Goal: Task Accomplishment & Management: Use online tool/utility

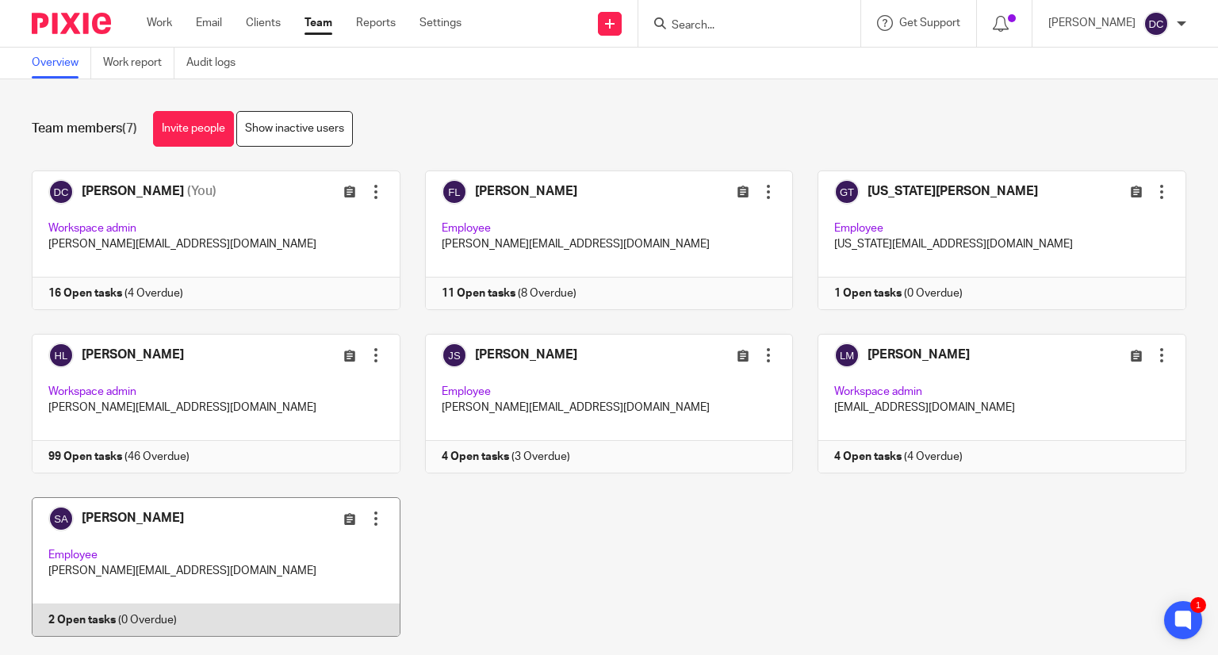
click at [232, 539] on link at bounding box center [203, 567] width 393 height 140
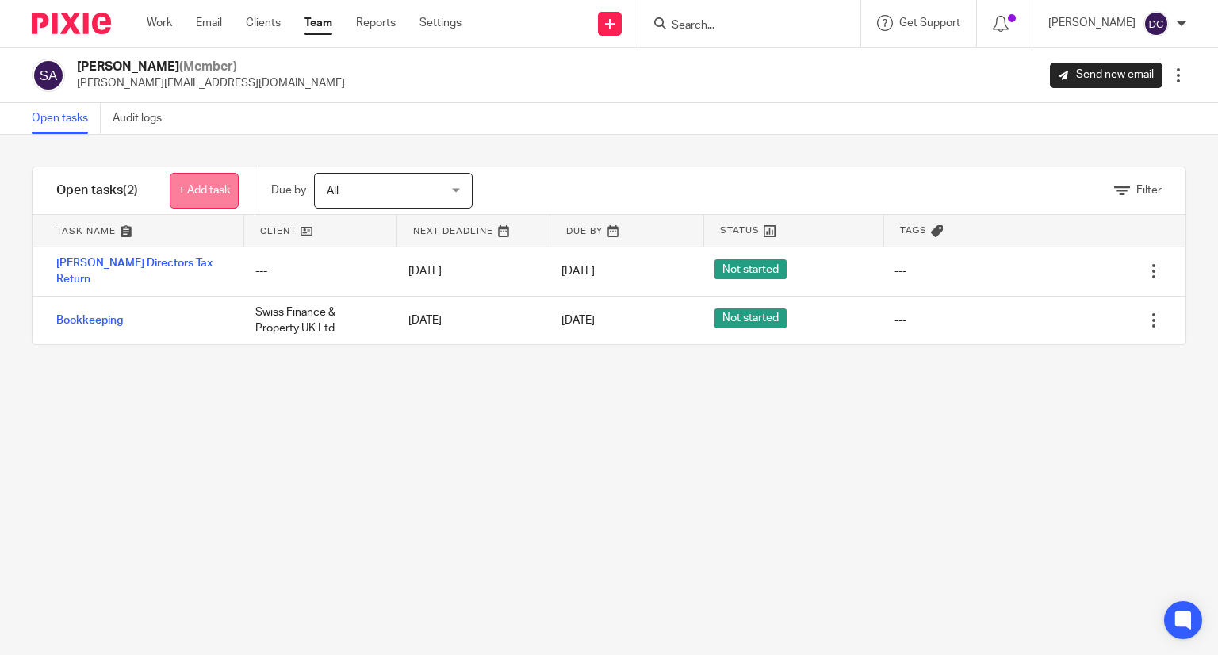
click at [210, 188] on link "+ Add task" at bounding box center [204, 191] width 69 height 36
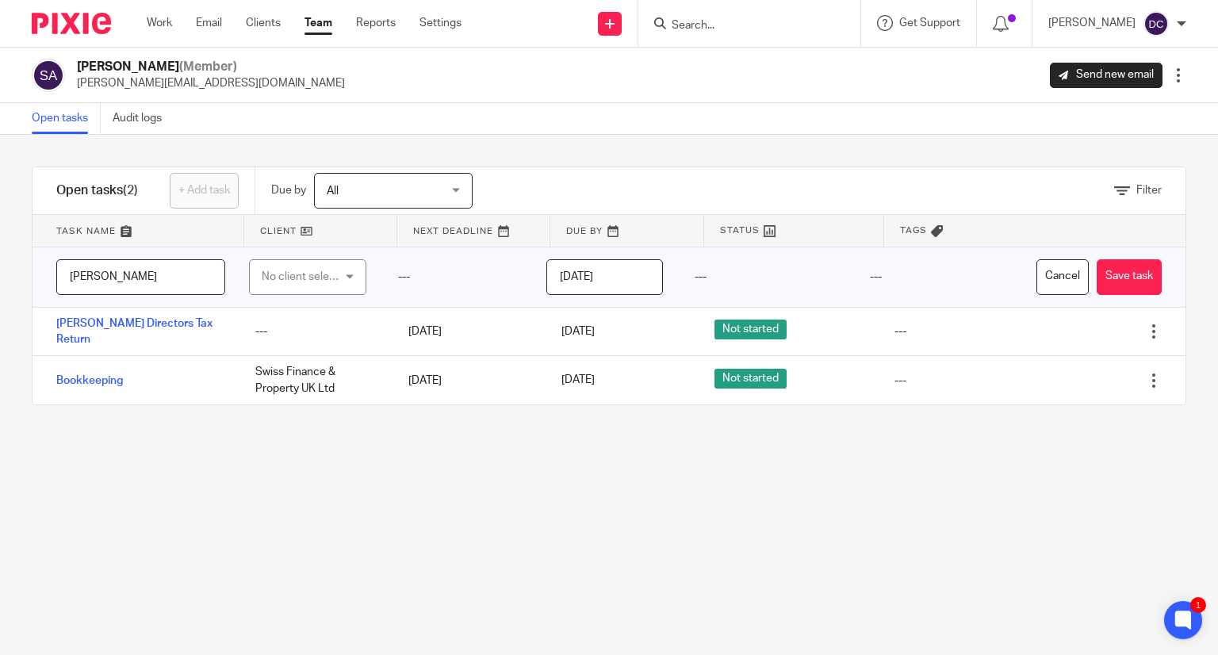
type input "[PERSON_NAME]"
click at [301, 276] on div "No client selected" at bounding box center [303, 276] width 82 height 33
type input "J"
type input "Self Assesement"
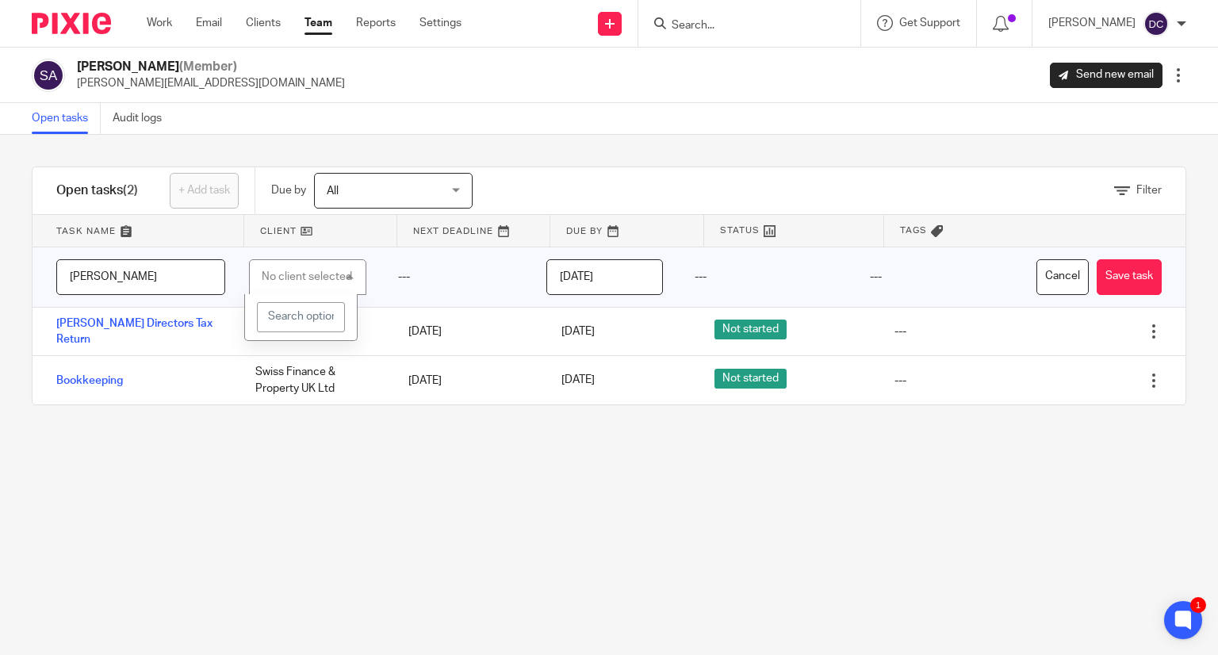
click at [559, 274] on input "[DATE]" at bounding box center [604, 277] width 117 height 36
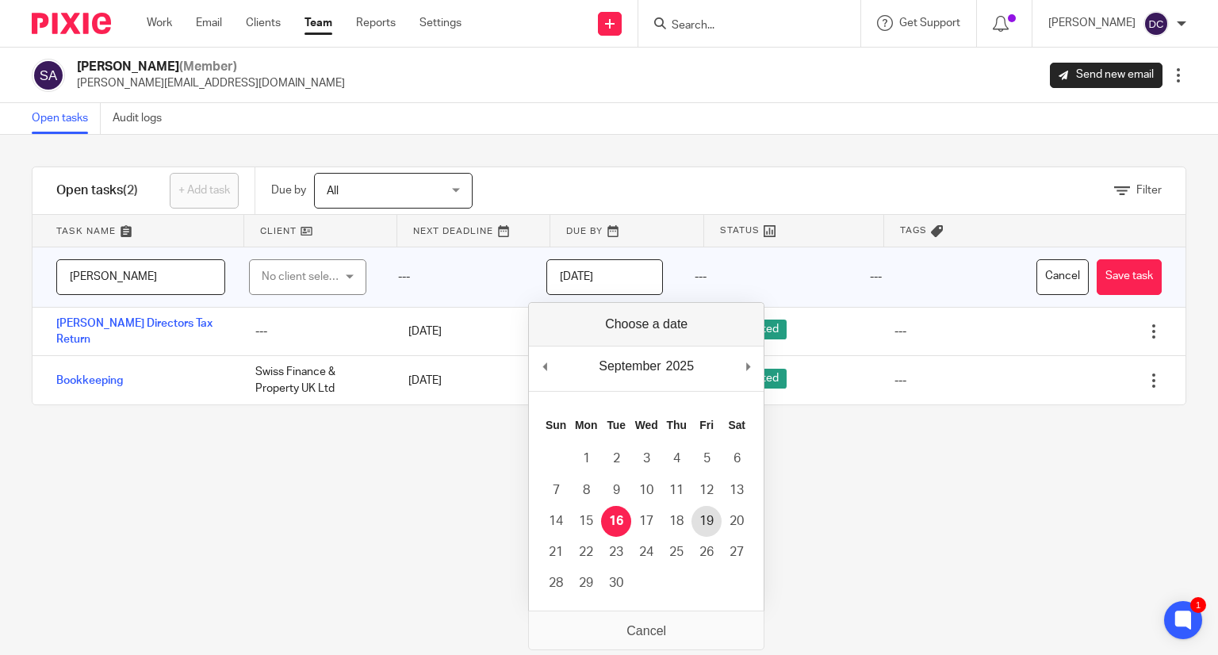
type input "2025-09-19"
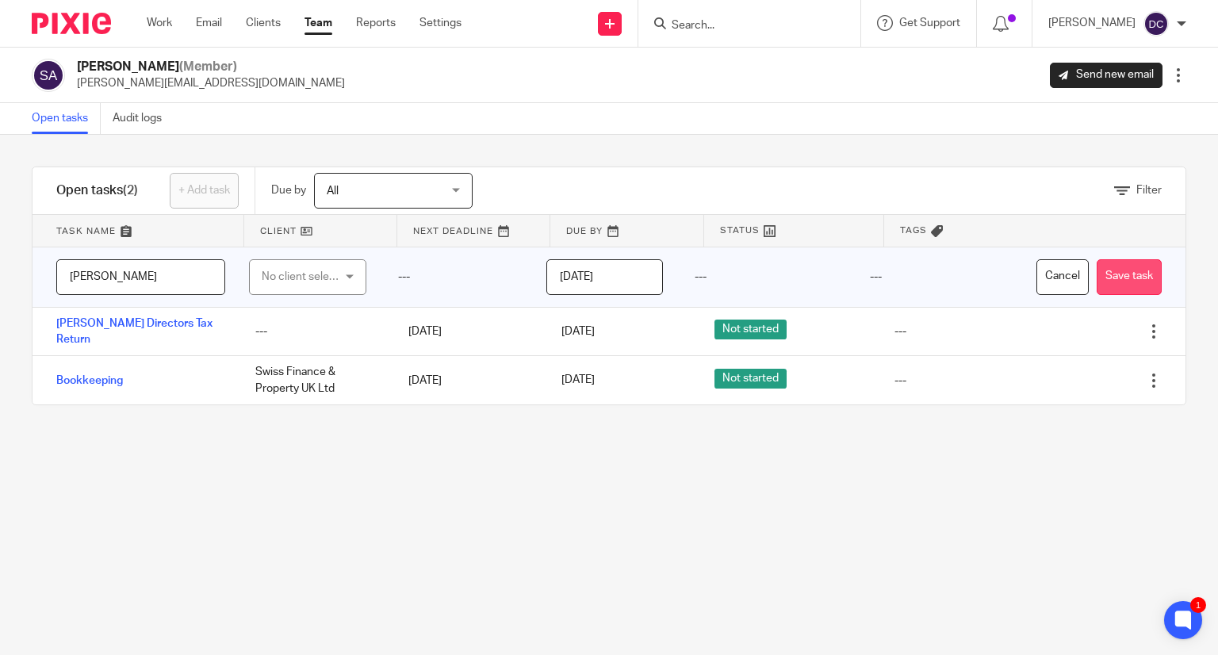
click at [1114, 275] on button "Save task" at bounding box center [1129, 277] width 65 height 36
